Goal: Information Seeking & Learning: Learn about a topic

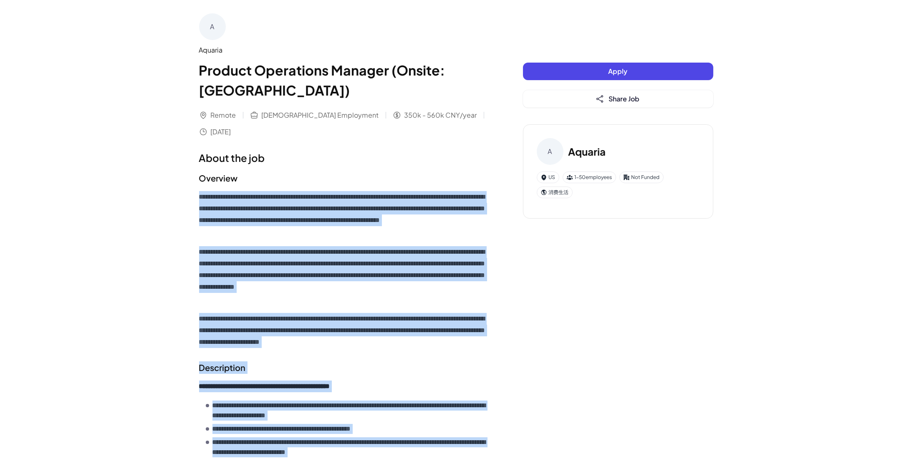
drag, startPoint x: 345, startPoint y: 324, endPoint x: 195, endPoint y: 198, distance: 195.5
copy div "**********"
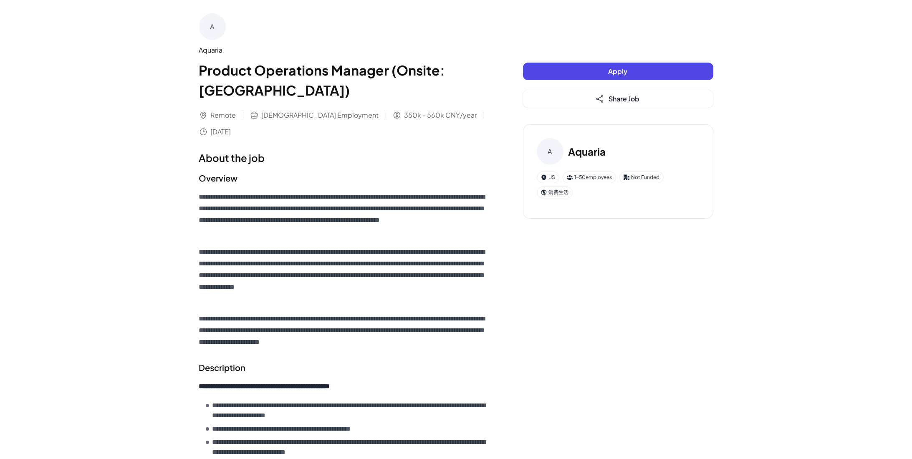
click at [215, 25] on div "A" at bounding box center [212, 26] width 27 height 27
